Goal: Task Accomplishment & Management: Use online tool/utility

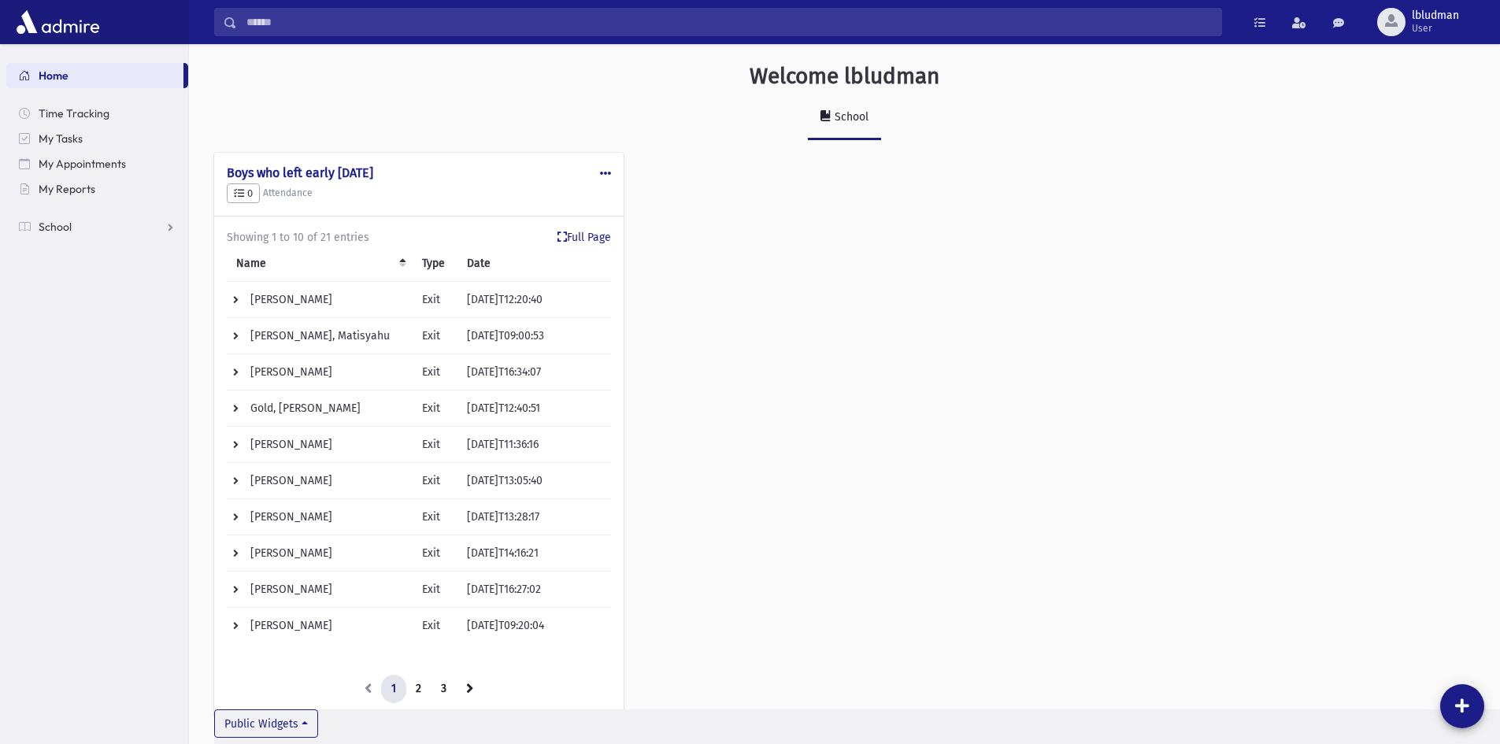
scroll to position [56, 0]
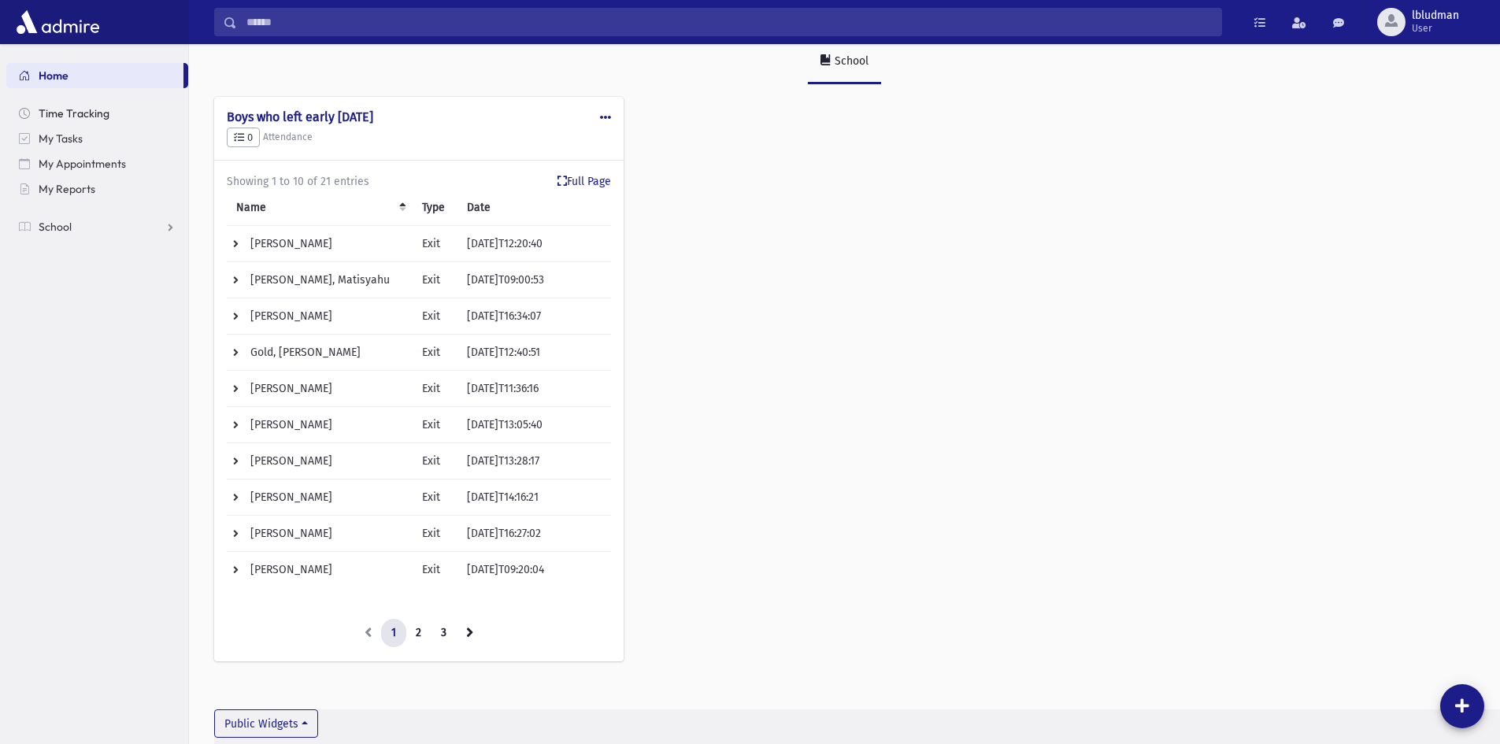
click at [63, 111] on span "Time Tracking" at bounding box center [74, 113] width 71 height 14
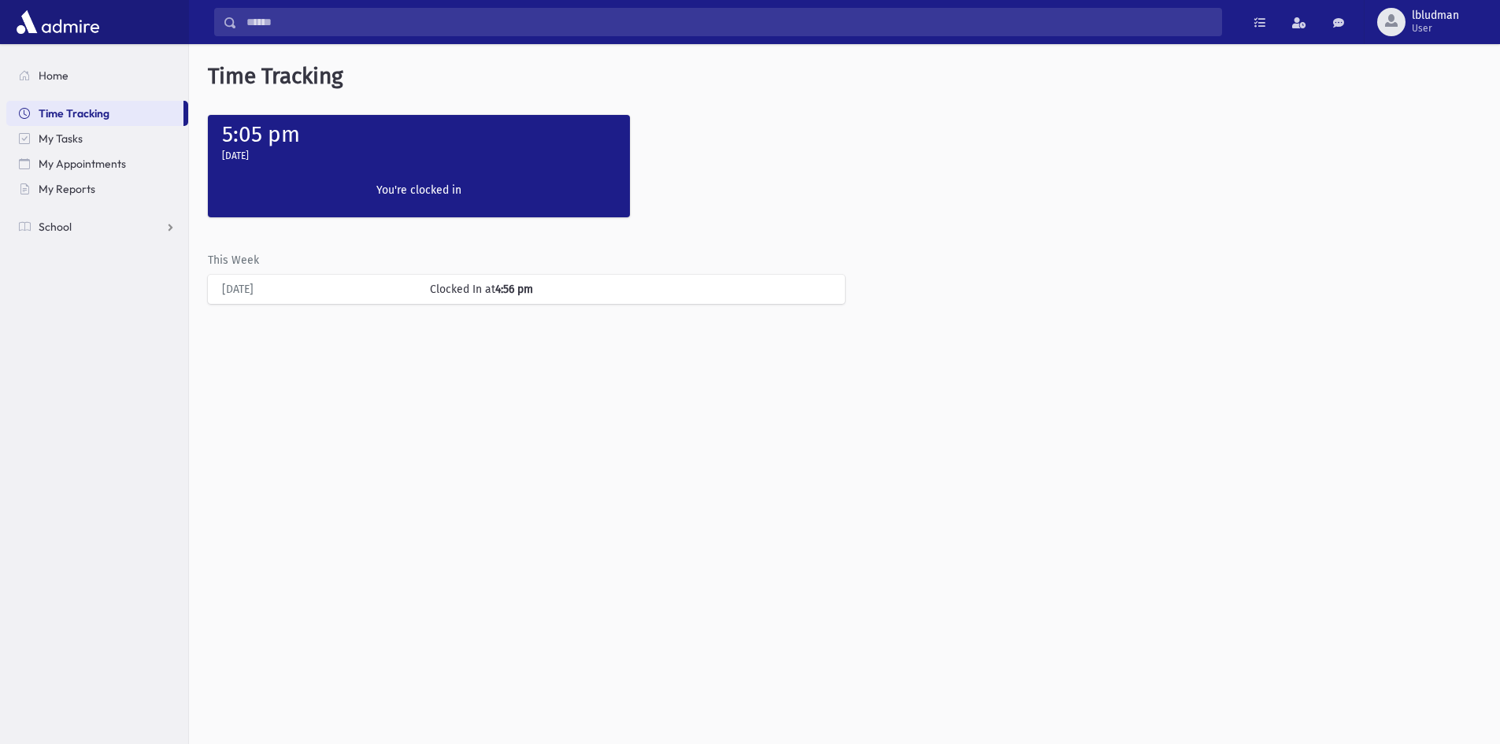
click at [476, 176] on div "Clock In You're clocked in" at bounding box center [418, 193] width 203 height 48
click at [542, 294] on div "Clocked In at 4:56 pm" at bounding box center [630, 289] width 416 height 17
click at [417, 182] on label "You're clocked in" at bounding box center [418, 190] width 187 height 17
click at [491, 300] on div "Today Clocked In at 4:56 pm" at bounding box center [526, 289] width 621 height 29
drag, startPoint x: 467, startPoint y: 176, endPoint x: 471, endPoint y: 243, distance: 67.0
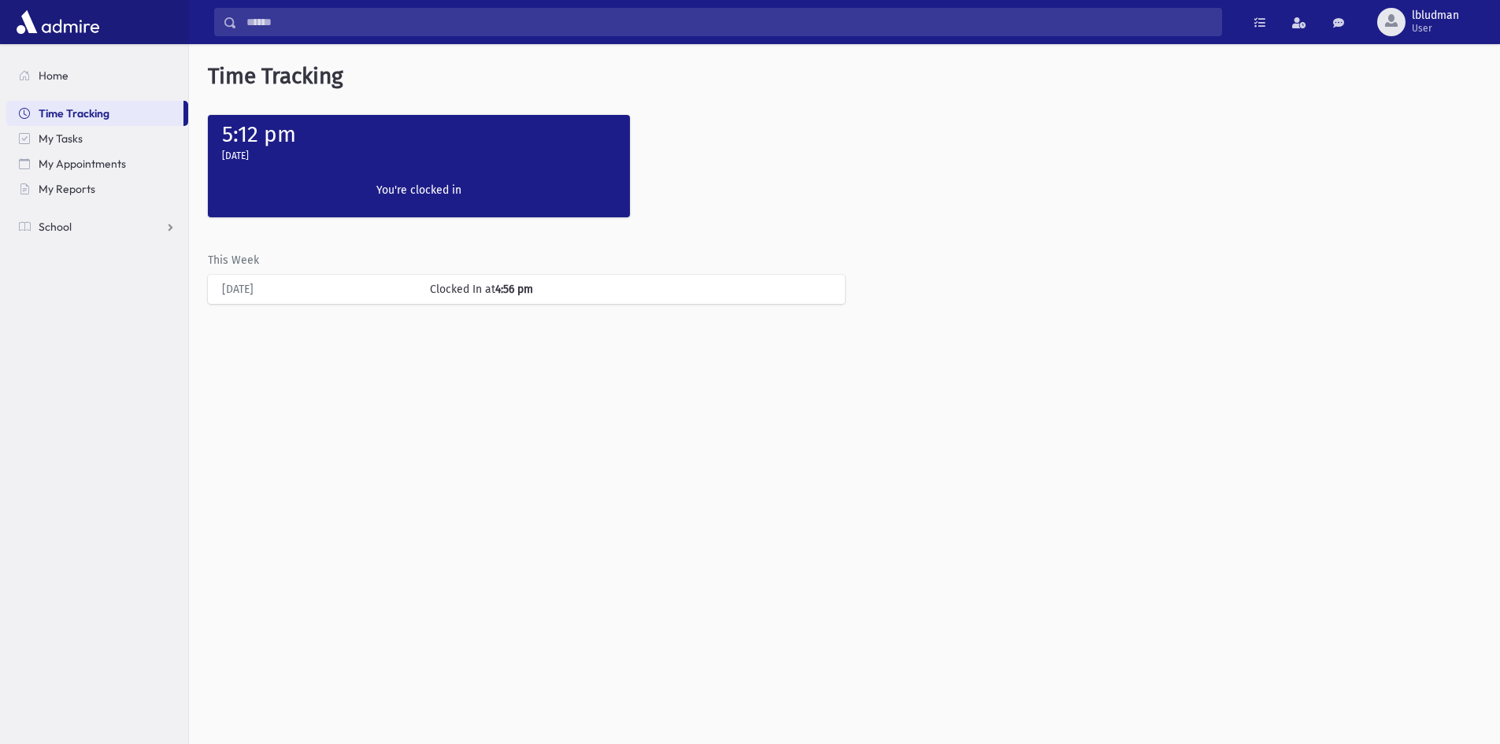
click at [467, 177] on div "Clock In You're clocked in" at bounding box center [418, 193] width 203 height 48
click at [472, 291] on div "Clocked In at 4:56 pm" at bounding box center [630, 289] width 416 height 17
drag, startPoint x: 471, startPoint y: 173, endPoint x: 459, endPoint y: 188, distance: 19.1
click at [461, 186] on div "Clock In You're clocked in" at bounding box center [418, 193] width 203 height 48
click at [459, 189] on label "You're clocked in" at bounding box center [418, 190] width 187 height 17
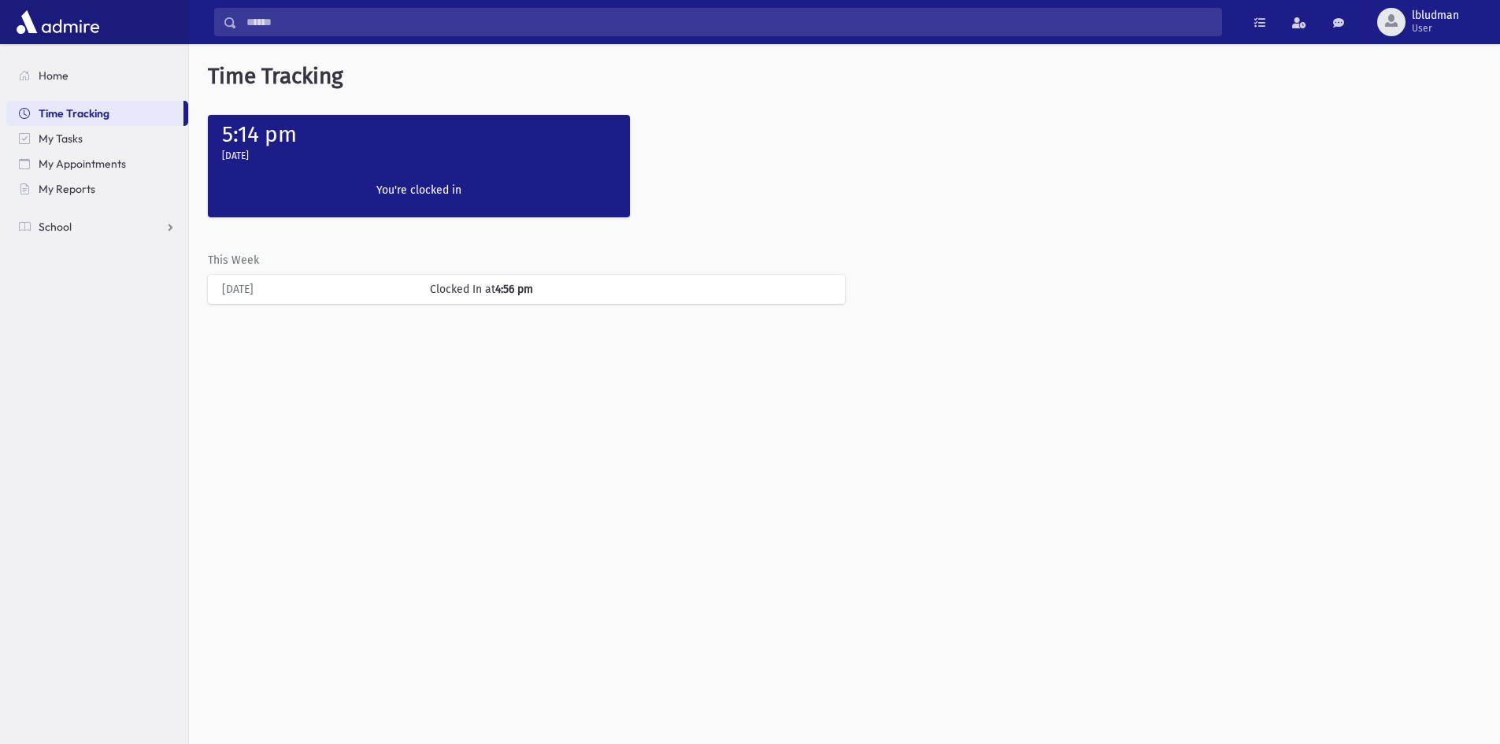
click at [435, 191] on label "You're clocked in" at bounding box center [418, 190] width 187 height 17
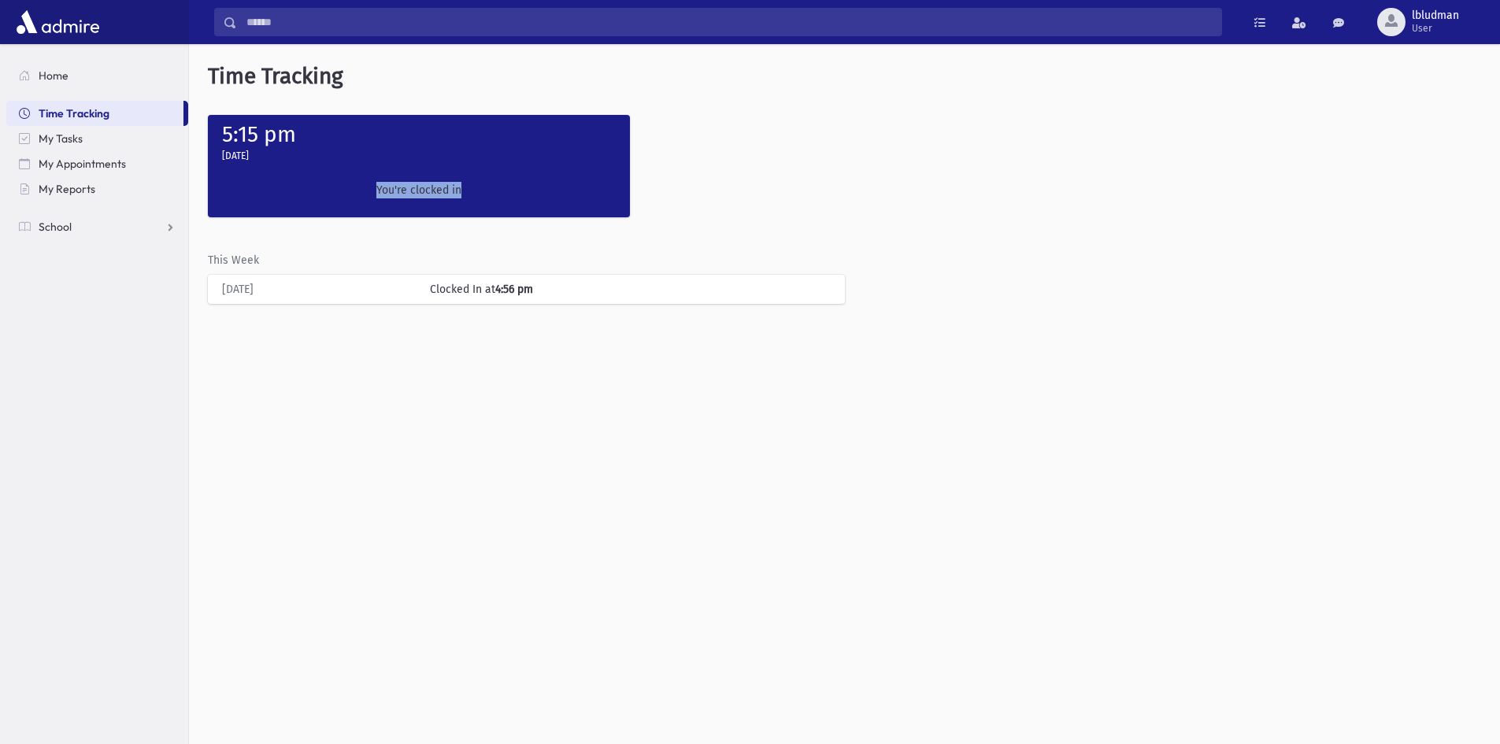
click at [430, 191] on label "You're clocked in" at bounding box center [418, 190] width 187 height 17
drag, startPoint x: 436, startPoint y: 268, endPoint x: 437, endPoint y: 283, distance: 15.0
click at [438, 278] on div "This Week Today Clocked In at 4:56 pm" at bounding box center [844, 268] width 1273 height 71
click at [439, 288] on div "Clocked In at 4:56 pm" at bounding box center [630, 289] width 416 height 17
click at [491, 294] on div "Clocked In at 4:56 pm" at bounding box center [630, 289] width 416 height 17
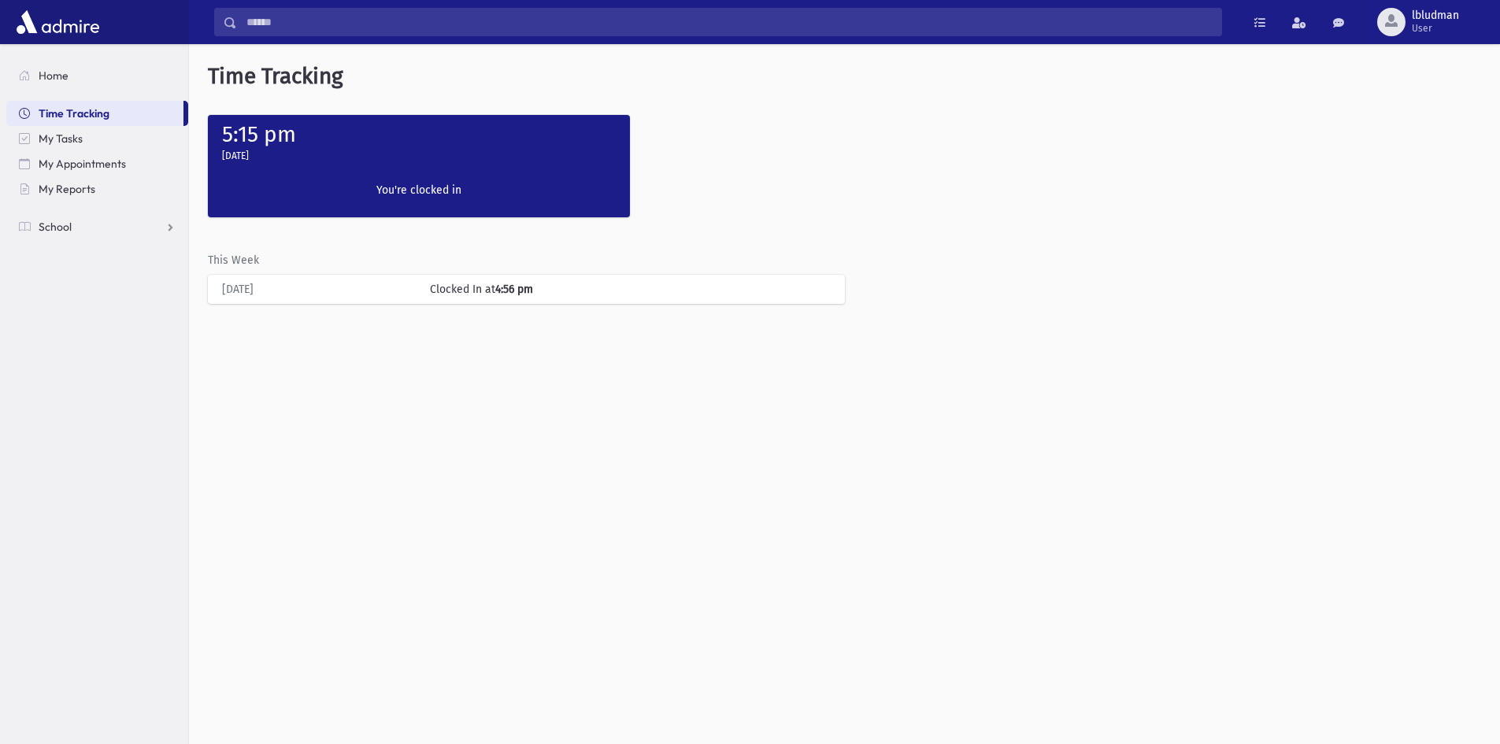
click at [239, 135] on label "5:15 pm" at bounding box center [259, 134] width 74 height 26
click at [74, 231] on link "School" at bounding box center [97, 226] width 182 height 25
click at [73, 247] on span "Students" at bounding box center [68, 252] width 43 height 14
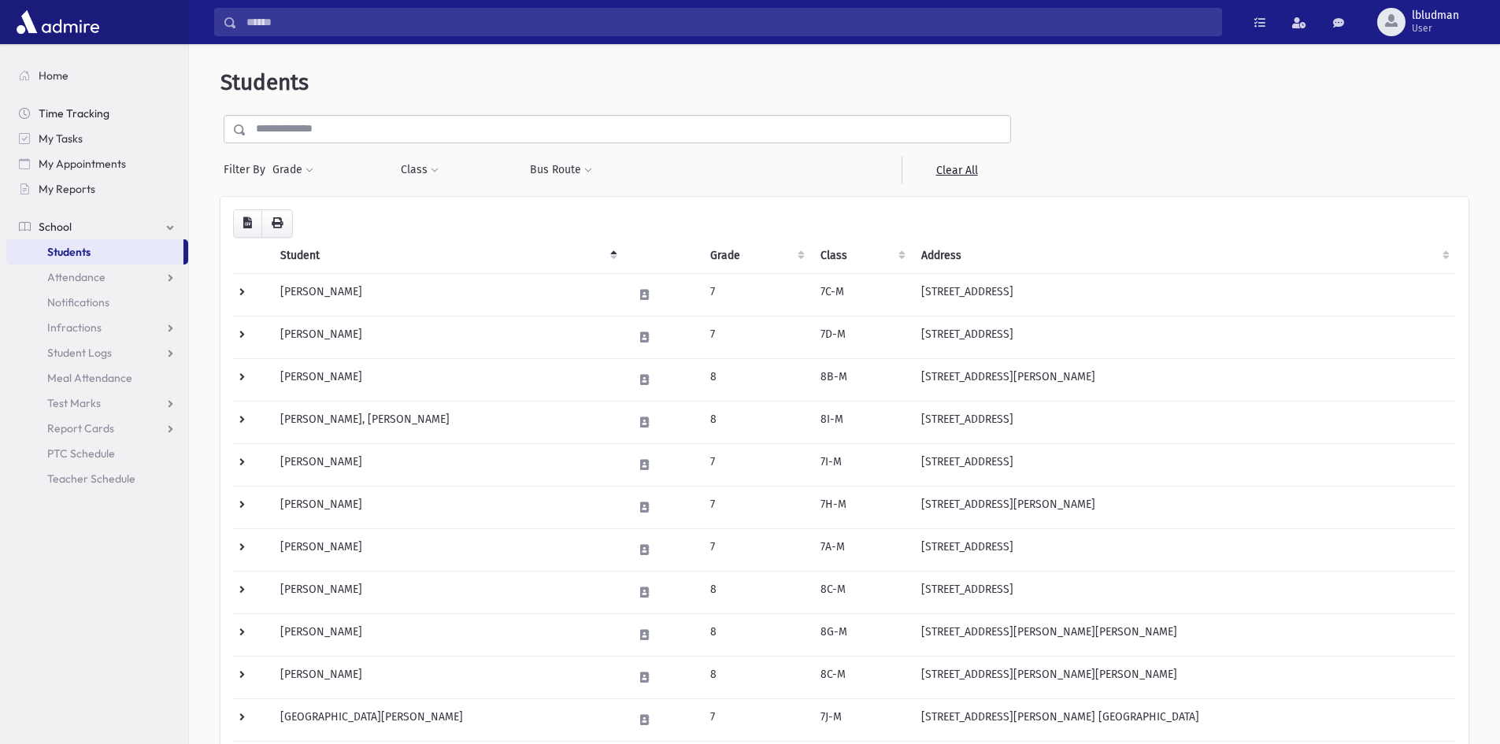
click at [72, 107] on span "Time Tracking" at bounding box center [74, 113] width 71 height 14
